Goal: Browse casually: Explore the website without a specific task or goal

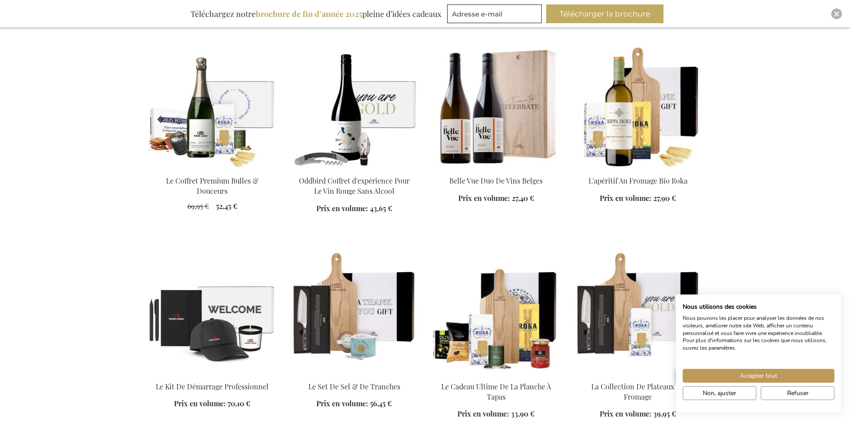
scroll to position [1784, 0]
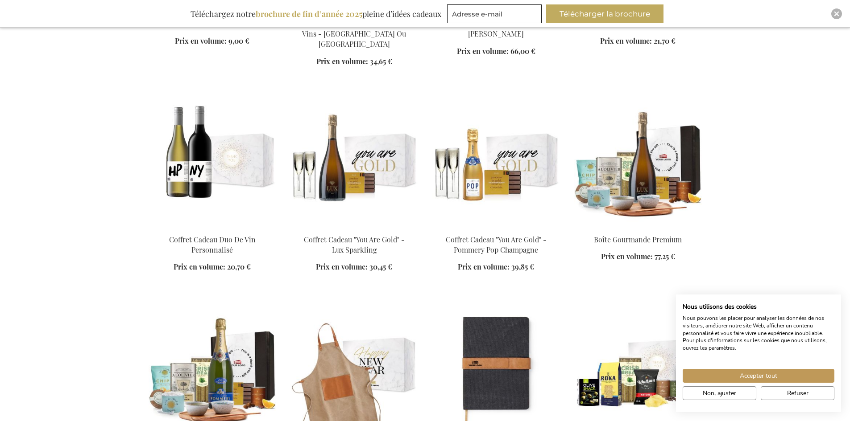
scroll to position [4282, 0]
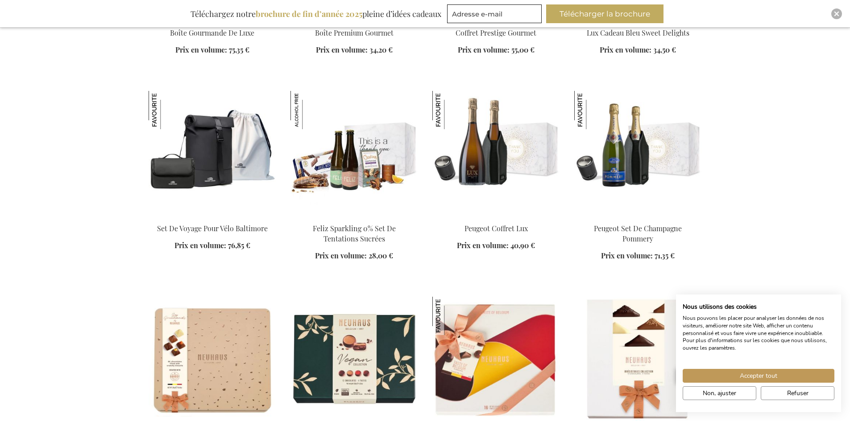
scroll to position [5709, 0]
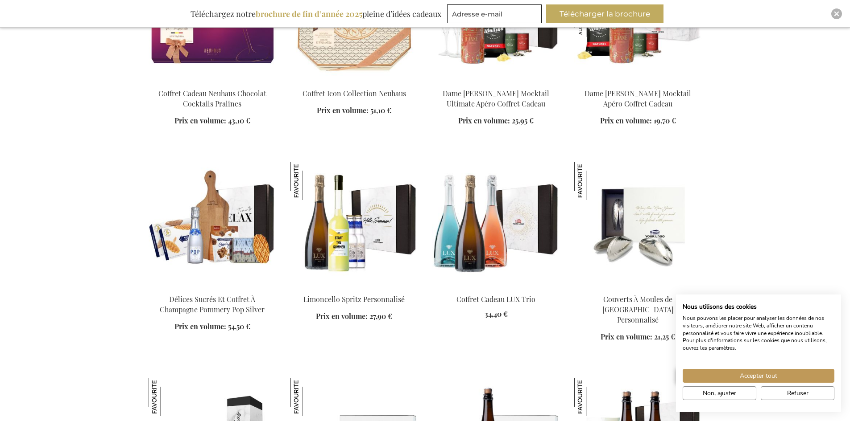
scroll to position [8385, 0]
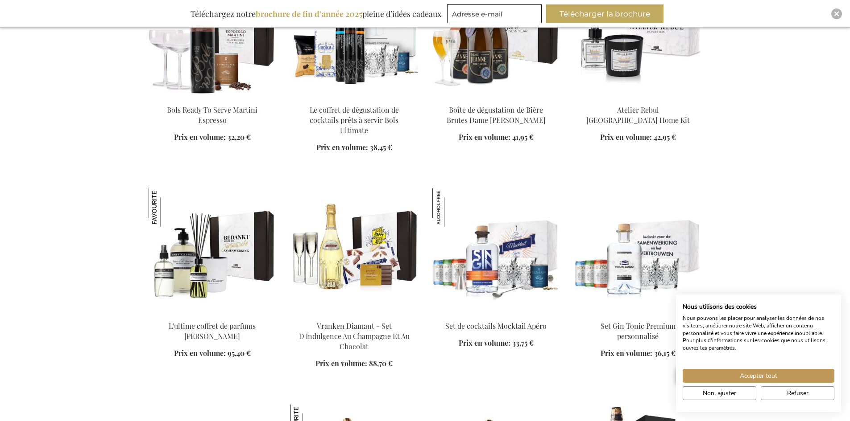
scroll to position [13202, 0]
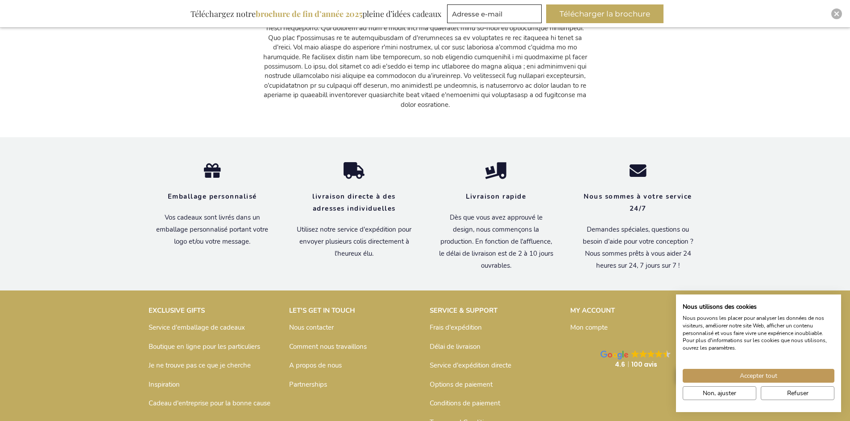
scroll to position [14382, 0]
